Goal: Task Accomplishment & Management: Manage account settings

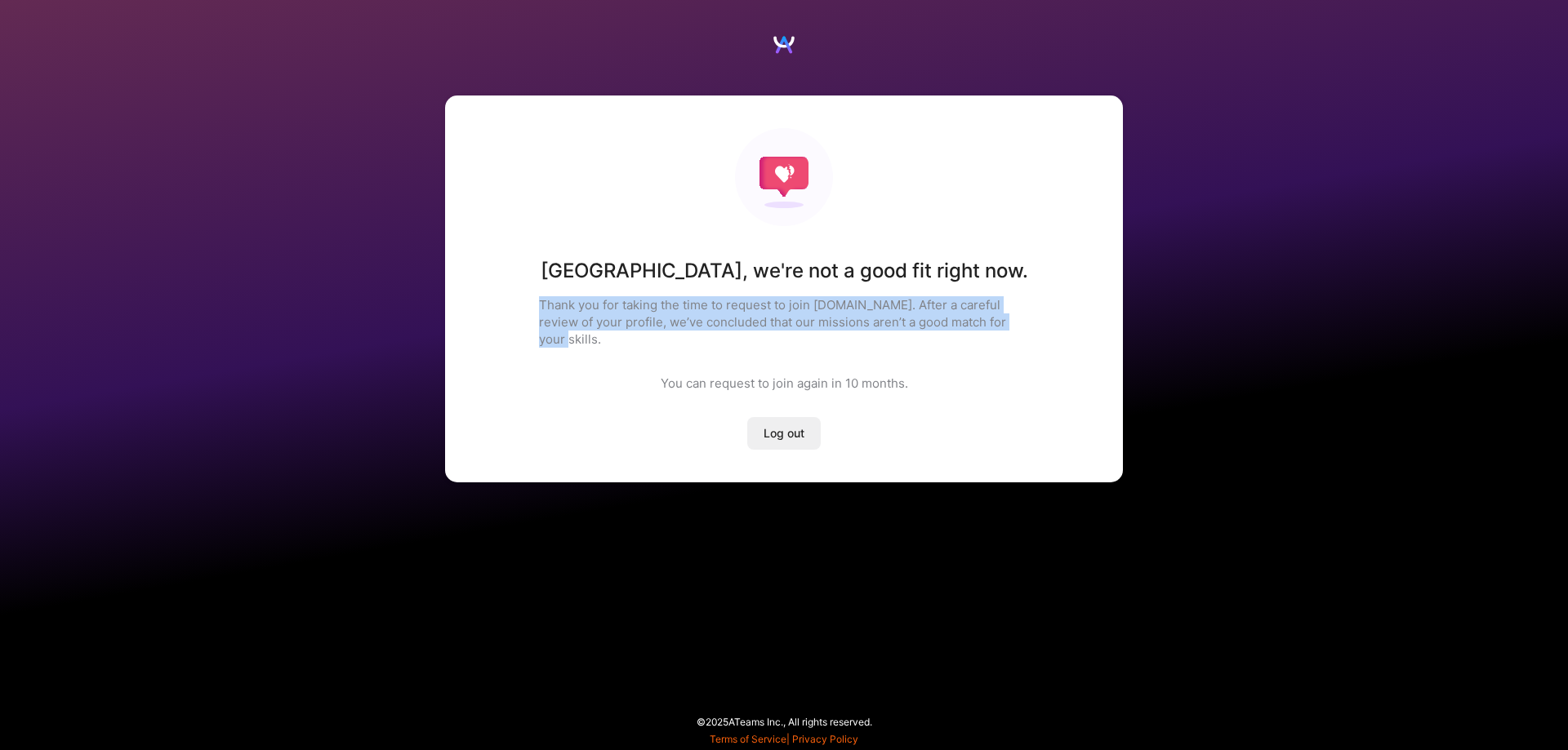
drag, startPoint x: 516, startPoint y: 296, endPoint x: 1032, endPoint y: 329, distance: 517.1
click at [1032, 329] on div "[GEOGRAPHIC_DATA] , we're not a good fit right now. Thank you for taking the ti…" at bounding box center [783, 288] width 678 height 387
click at [1021, 330] on div at bounding box center [1021, 330] width 0 height 0
click at [1040, 385] on div "[GEOGRAPHIC_DATA] , we're not a good fit right now. Thank you for taking the ti…" at bounding box center [783, 288] width 678 height 387
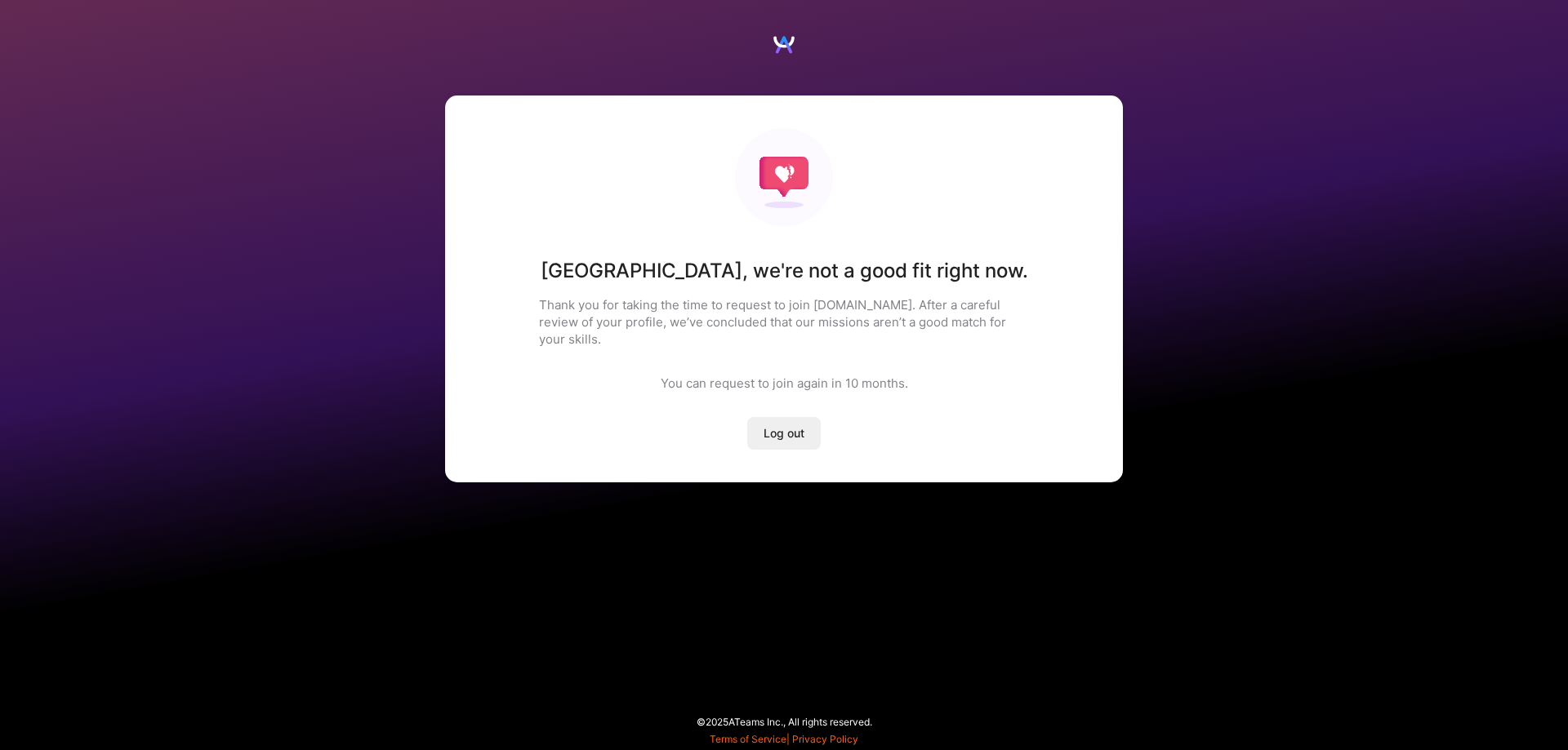
click at [805, 421] on button "Log out" at bounding box center [783, 433] width 74 height 33
click at [780, 425] on span "Log out" at bounding box center [783, 433] width 41 height 16
drag, startPoint x: 935, startPoint y: 363, endPoint x: 656, endPoint y: 385, distance: 279.9
click at [656, 385] on div "[GEOGRAPHIC_DATA] , we're not a good fit right now. Thank you for taking the ti…" at bounding box center [783, 288] width 678 height 387
click at [645, 375] on div at bounding box center [645, 375] width 0 height 0
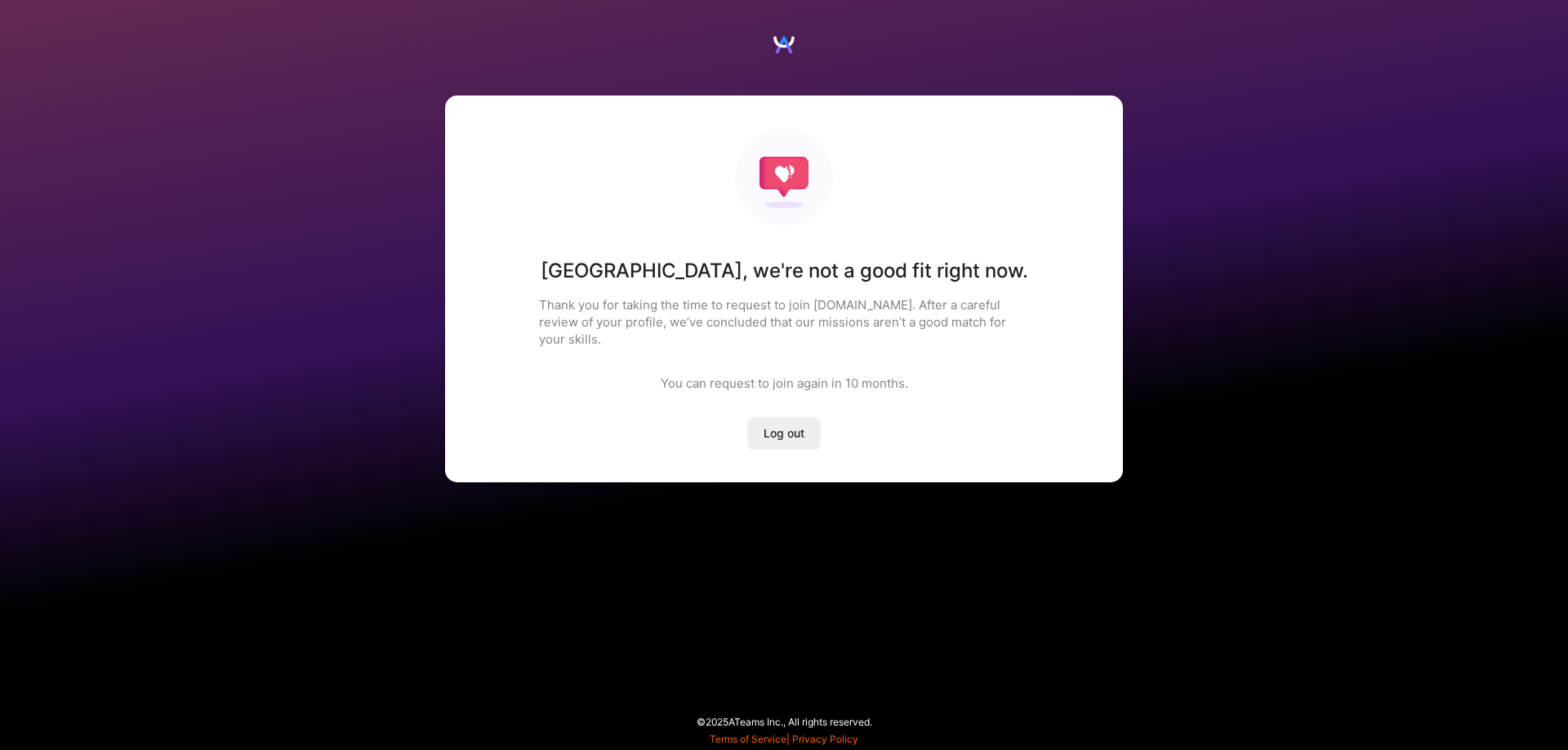
click at [710, 342] on div "[GEOGRAPHIC_DATA] , we're not a good fit right now. Thank you for taking the ti…" at bounding box center [783, 288] width 678 height 387
click at [754, 429] on button "Log out" at bounding box center [783, 433] width 74 height 33
click at [792, 425] on span "Log out" at bounding box center [783, 433] width 41 height 16
click at [790, 425] on span "Log out" at bounding box center [783, 433] width 41 height 16
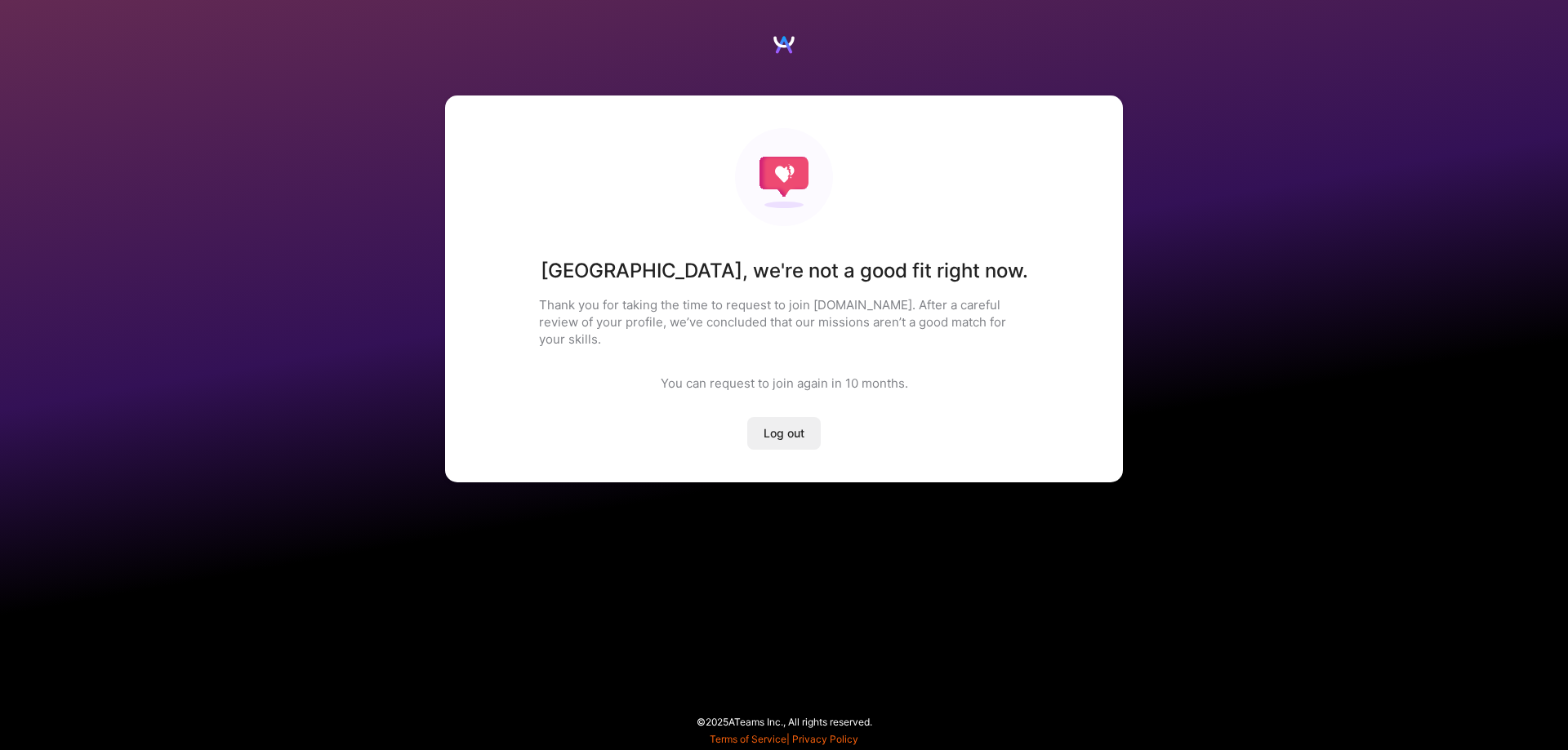
click at [790, 425] on span "Log out" at bounding box center [783, 433] width 41 height 16
